Goal: Check status: Check status

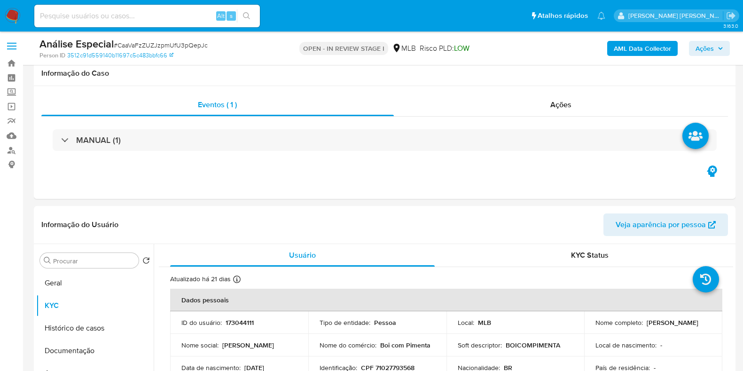
select select "10"
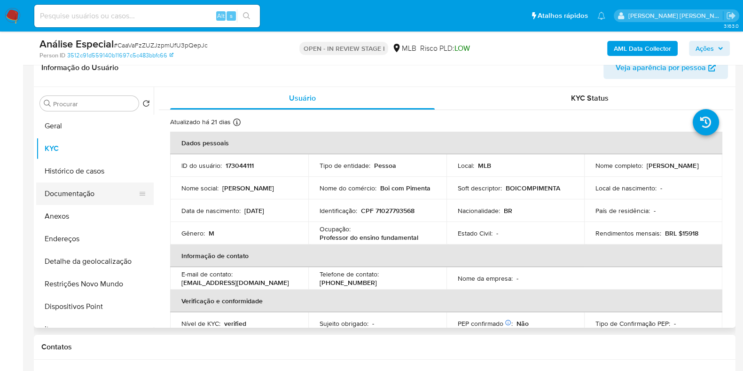
scroll to position [403, 0]
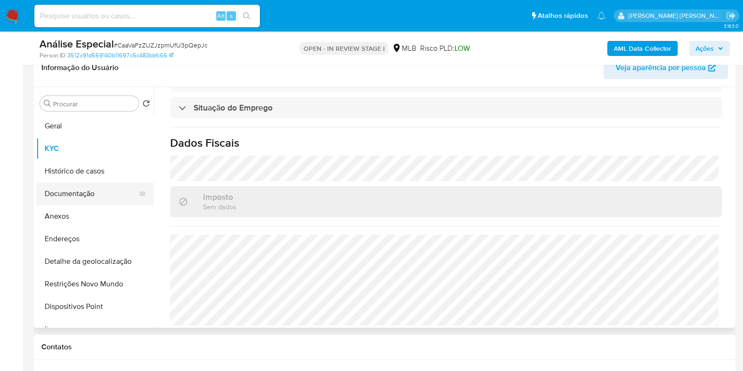
click at [92, 196] on button "Documentação" at bounding box center [91, 193] width 110 height 23
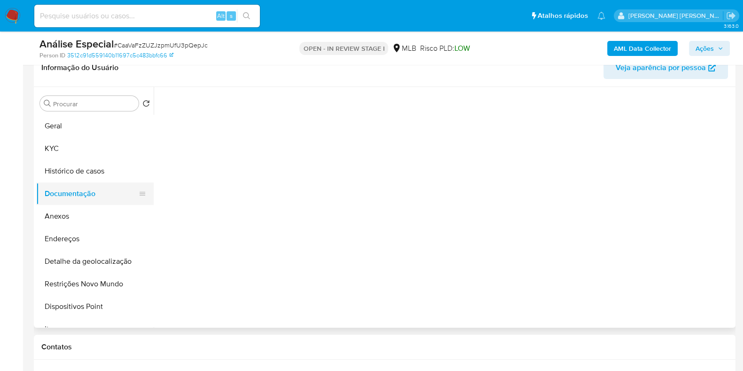
scroll to position [0, 0]
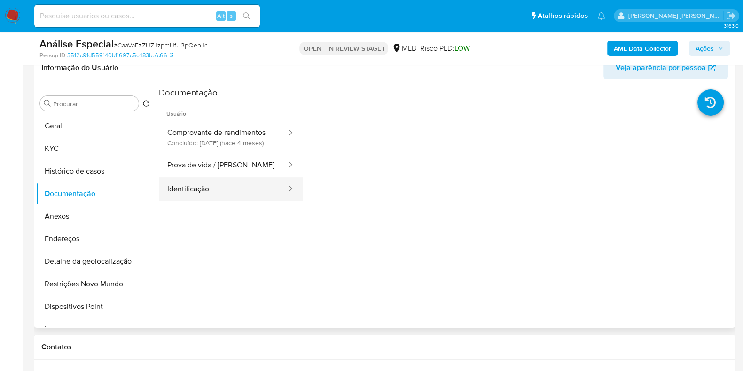
click at [204, 195] on button "Identificação" at bounding box center [223, 189] width 129 height 24
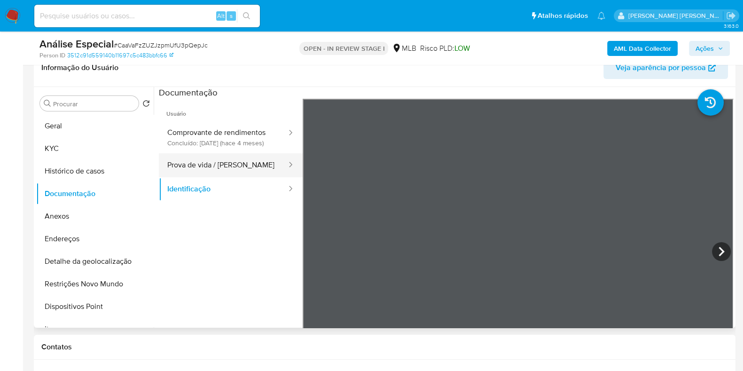
click at [213, 163] on button "Prova de vida / [PERSON_NAME]" at bounding box center [223, 165] width 129 height 24
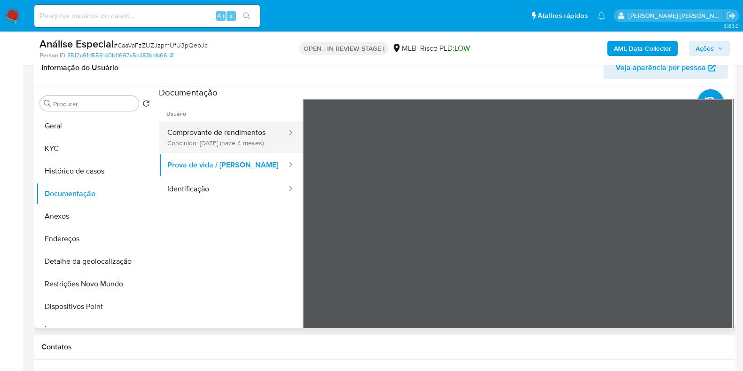
click at [197, 145] on button "Comprovante de rendimentos Concluído: 31/05/2025 (hace 4 meses)" at bounding box center [223, 137] width 129 height 32
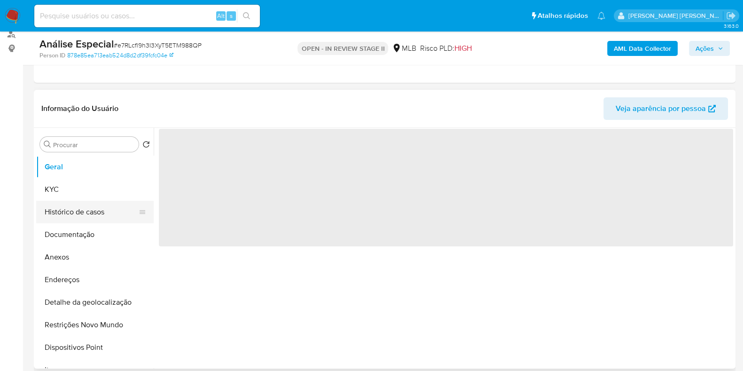
scroll to position [117, 0]
select select "10"
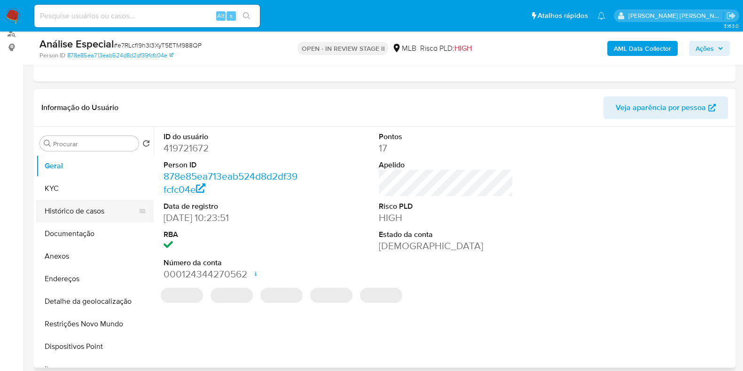
click at [108, 213] on button "Histórico de casos" at bounding box center [91, 211] width 110 height 23
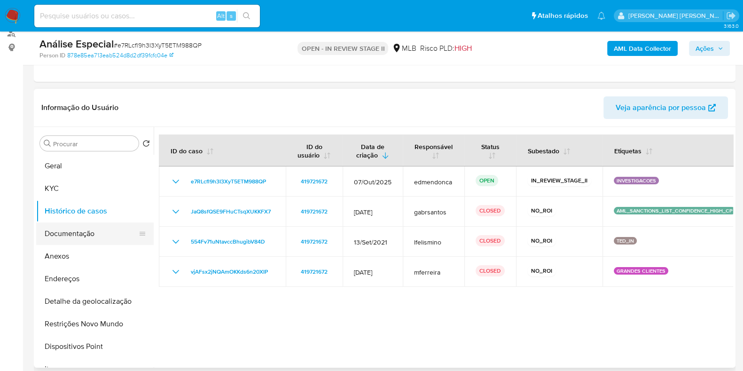
click at [100, 233] on button "Documentação" at bounding box center [91, 233] width 110 height 23
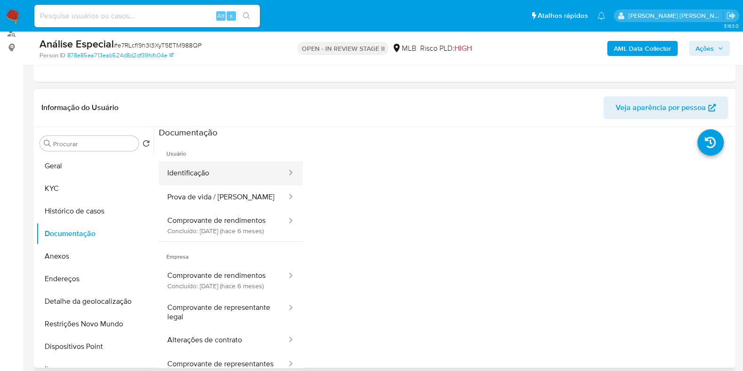
click at [202, 177] on button "Identificação" at bounding box center [223, 173] width 129 height 24
